Goal: Check status: Check status

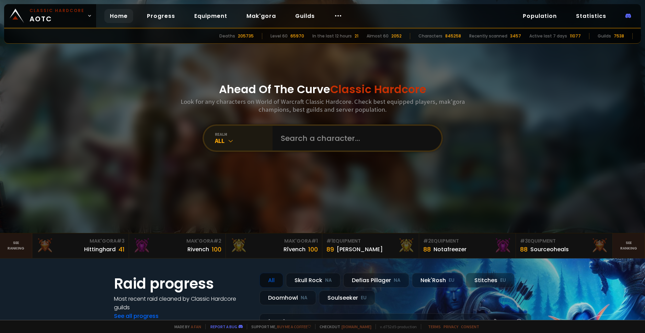
click at [215, 138] on div "All" at bounding box center [244, 141] width 58 height 8
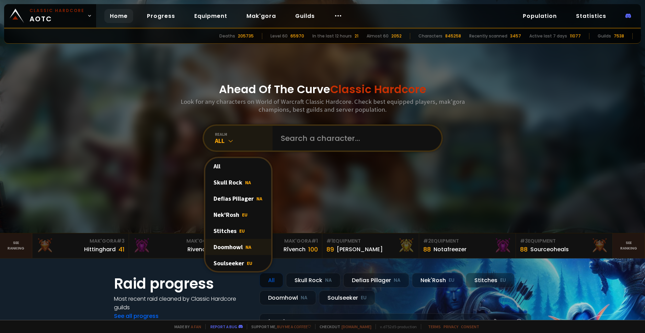
click at [232, 243] on div "Doomhowl NA" at bounding box center [238, 247] width 66 height 16
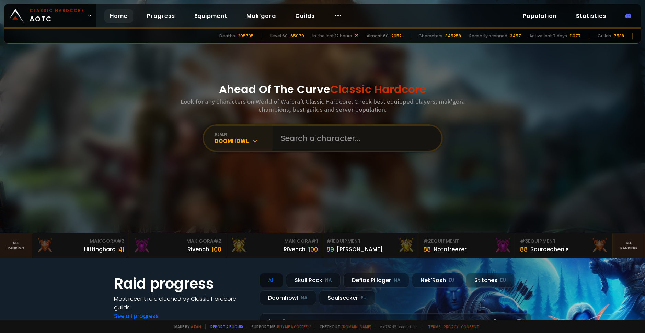
click at [317, 139] on input "text" at bounding box center [355, 138] width 157 height 25
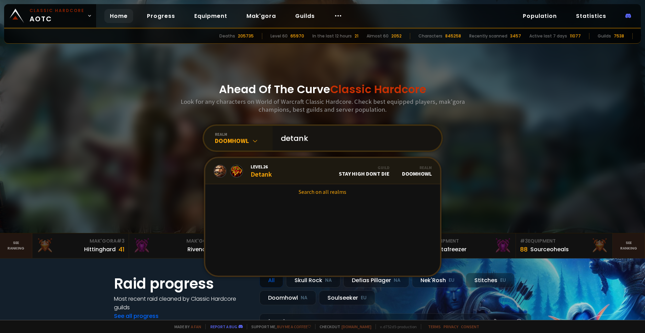
type input "detank"
click at [252, 174] on div "Level 26 Detank" at bounding box center [261, 171] width 21 height 15
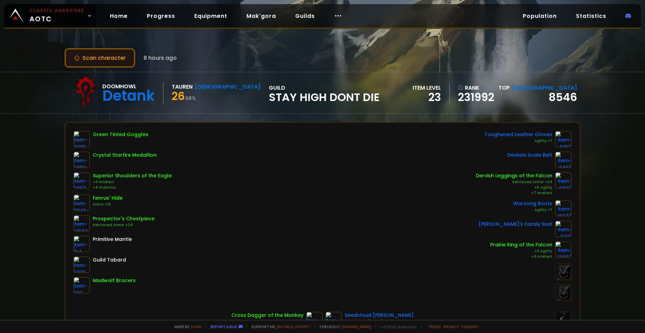
click at [101, 50] on button "Scan character" at bounding box center [100, 58] width 71 height 20
click at [101, 56] on button "Scan character" at bounding box center [100, 58] width 71 height 20
click at [96, 57] on button "Scan character" at bounding box center [100, 58] width 71 height 20
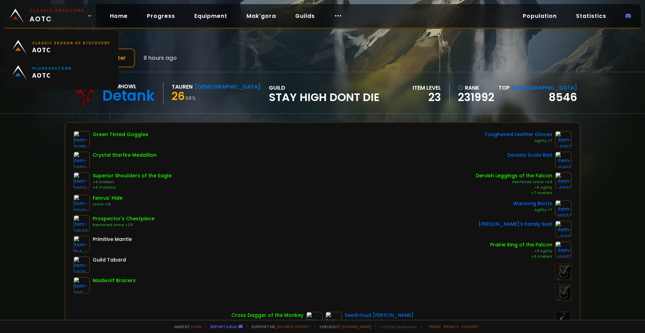
click at [47, 8] on small "Classic Hardcore" at bounding box center [57, 11] width 55 height 6
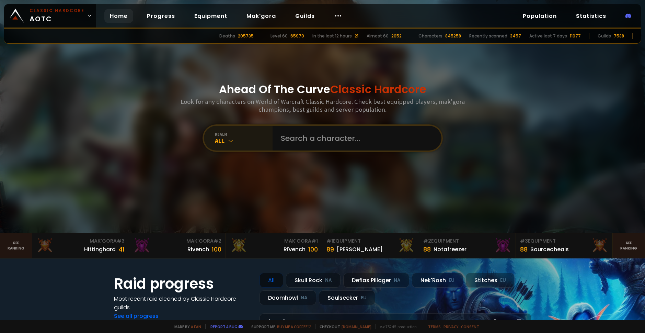
click at [237, 135] on div "realm" at bounding box center [244, 134] width 58 height 5
click at [295, 135] on input "text" at bounding box center [355, 138] width 157 height 25
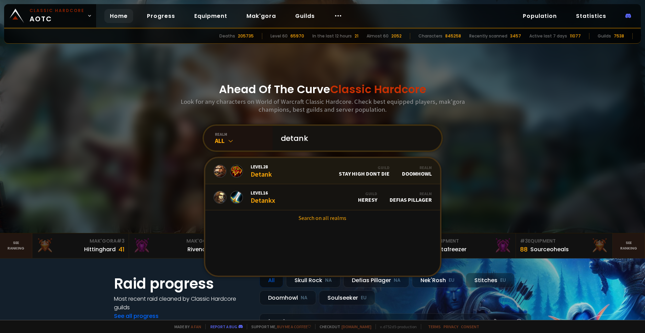
type input "detank"
click at [285, 168] on link "Level 28 Detank Guild Stay High Dont Die Realm Doomhowl" at bounding box center [322, 171] width 235 height 26
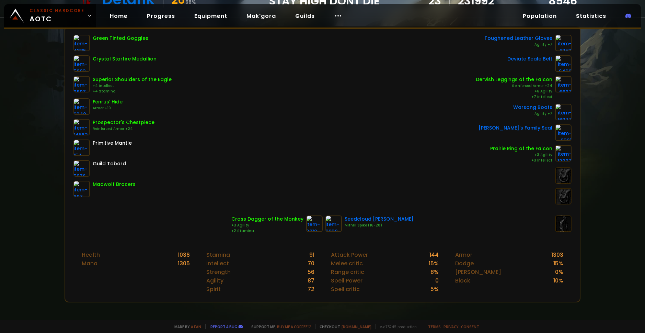
scroll to position [103, 0]
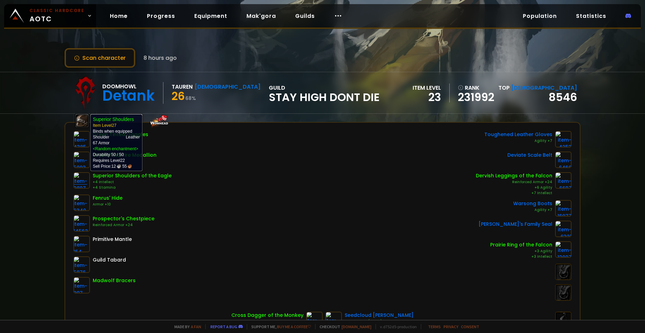
click at [77, 181] on img at bounding box center [82, 180] width 16 height 16
click at [77, 177] on img at bounding box center [82, 180] width 16 height 16
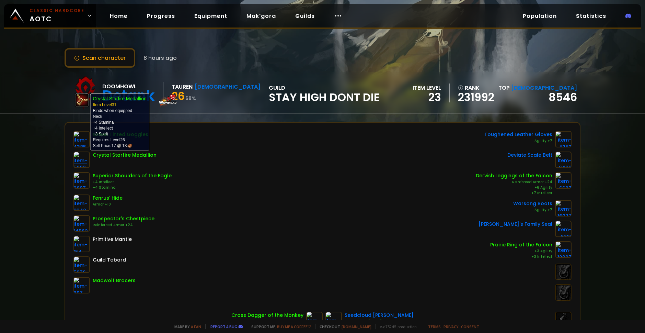
click at [76, 161] on img at bounding box center [82, 159] width 16 height 16
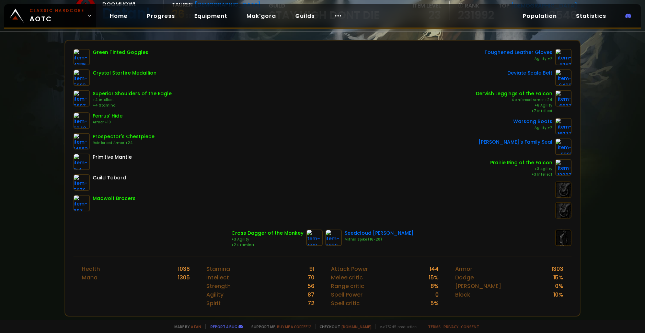
scroll to position [69, 0]
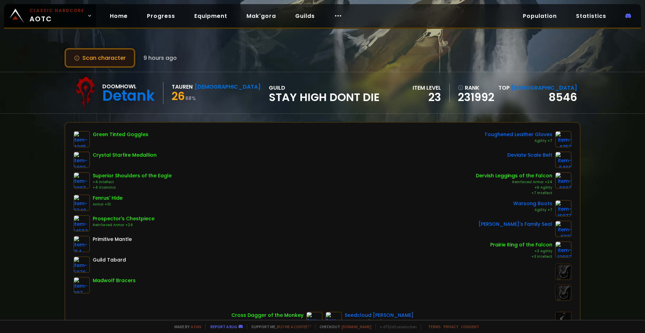
click at [114, 56] on button "Scan character" at bounding box center [100, 58] width 71 height 20
